Goal: Task Accomplishment & Management: Manage account settings

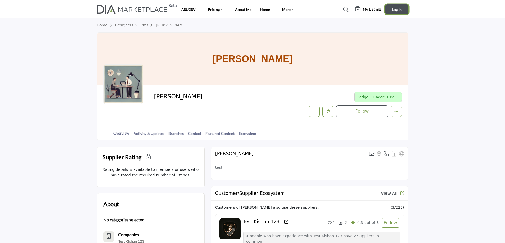
click at [402, 6] on button "Log In" at bounding box center [396, 9] width 23 height 10
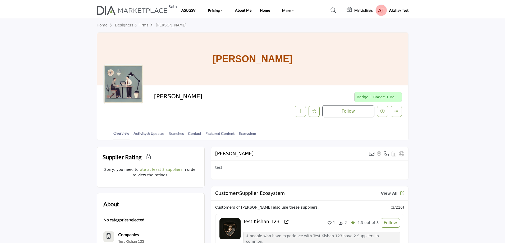
drag, startPoint x: 383, startPoint y: 111, endPoint x: 381, endPoint y: 122, distance: 11.2
click at [363, 10] on h5 "My Listings" at bounding box center [364, 10] width 19 height 5
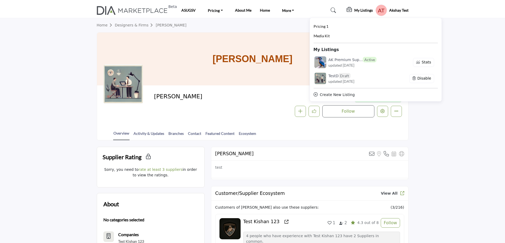
click at [440, 137] on section "Home Designers & Firms [PERSON_NAME] [PERSON_NAME] [PERSON_NAME] Badge 1 Badge …" at bounding box center [252, 79] width 505 height 122
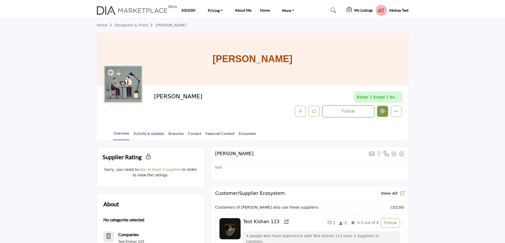
click at [382, 109] on icon "Edit company" at bounding box center [383, 111] width 4 height 4
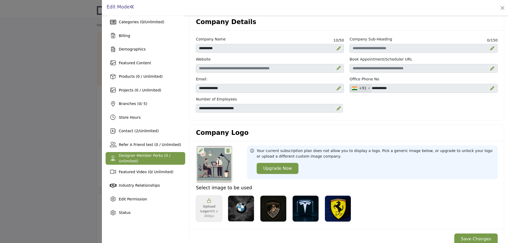
scroll to position [26, 0]
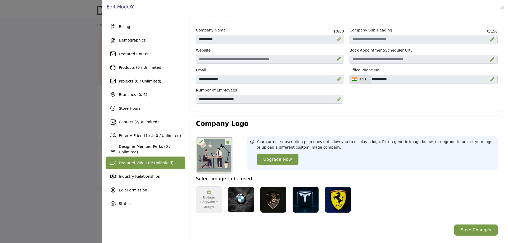
click at [144, 160] on div "Featured Video ( 0 / Unlimited)" at bounding box center [146, 163] width 80 height 13
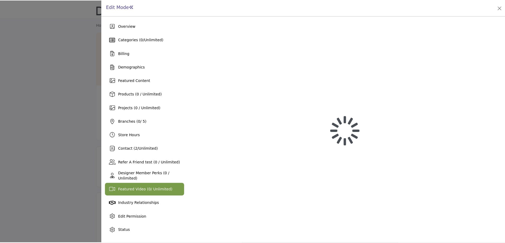
scroll to position [0, 0]
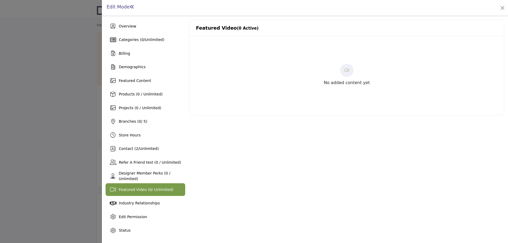
click at [58, 135] on div at bounding box center [254, 121] width 508 height 243
